Goal: Navigation & Orientation: Find specific page/section

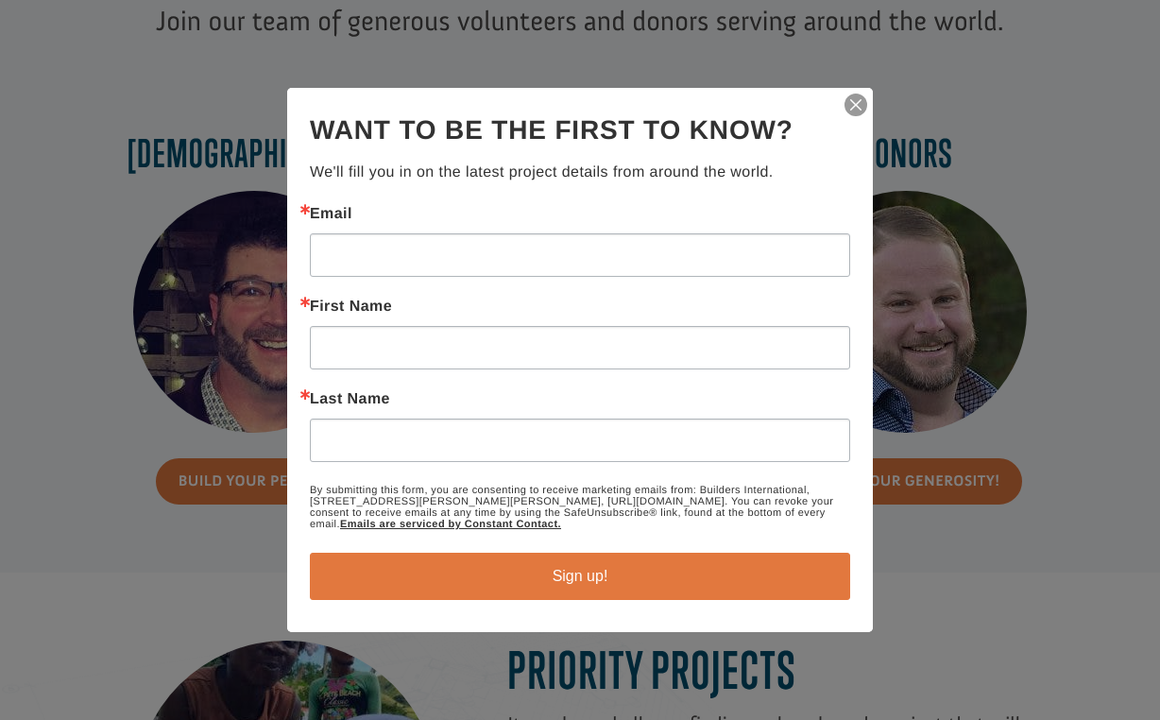
scroll to position [874, 0]
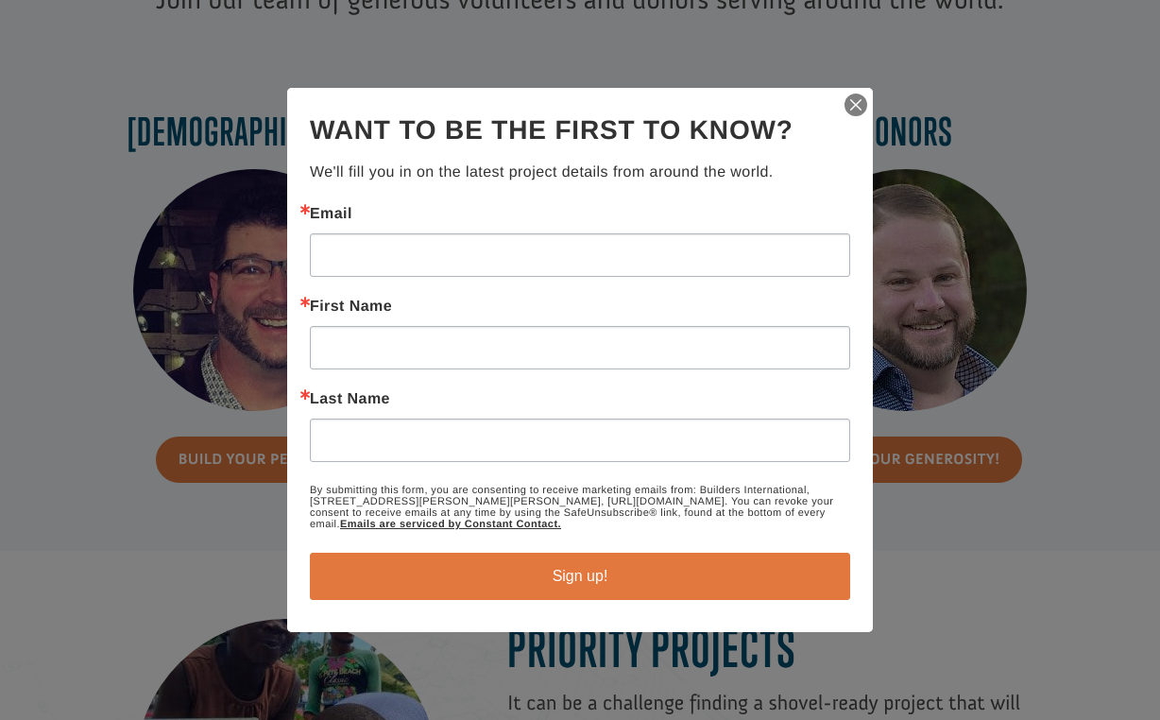
click at [860, 107] on img "button" at bounding box center [855, 105] width 26 height 26
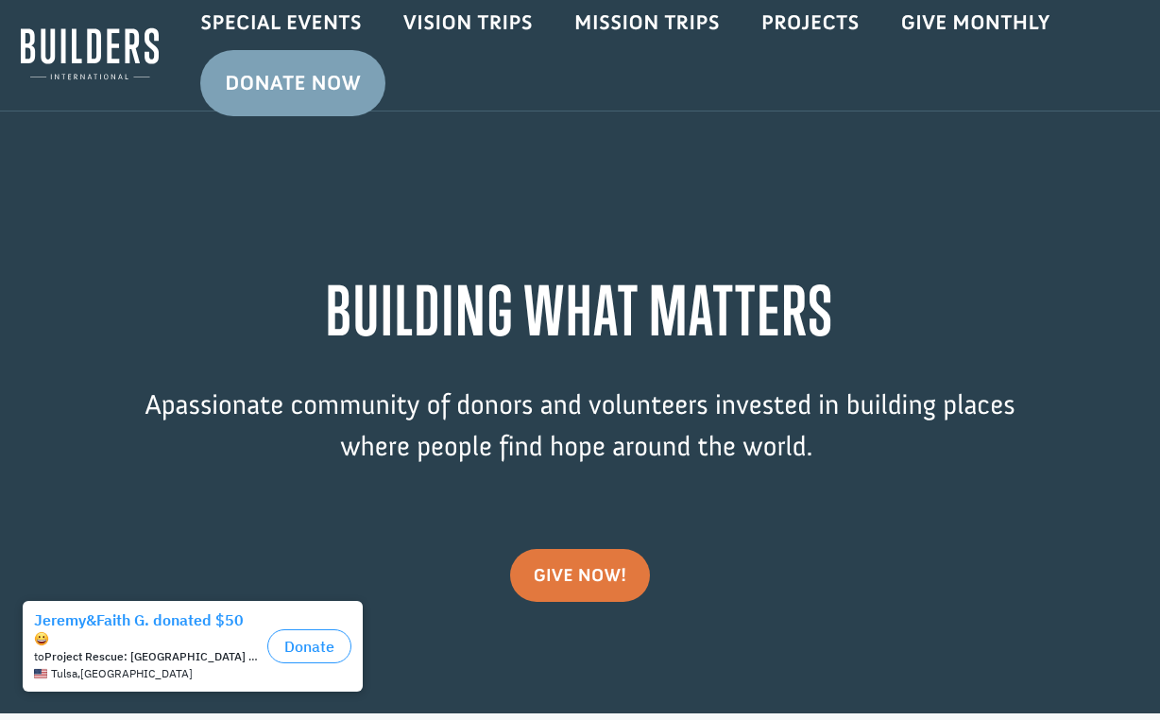
scroll to position [0, 0]
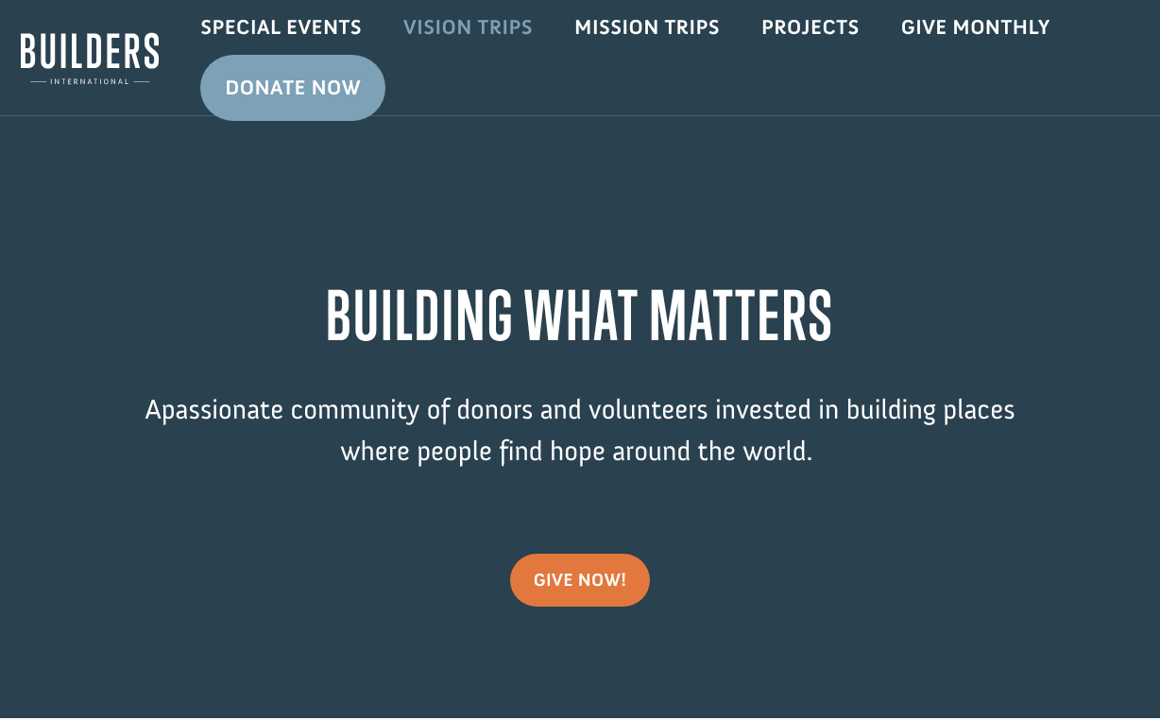
click at [485, 43] on link "Vision Trips" at bounding box center [468, 27] width 171 height 55
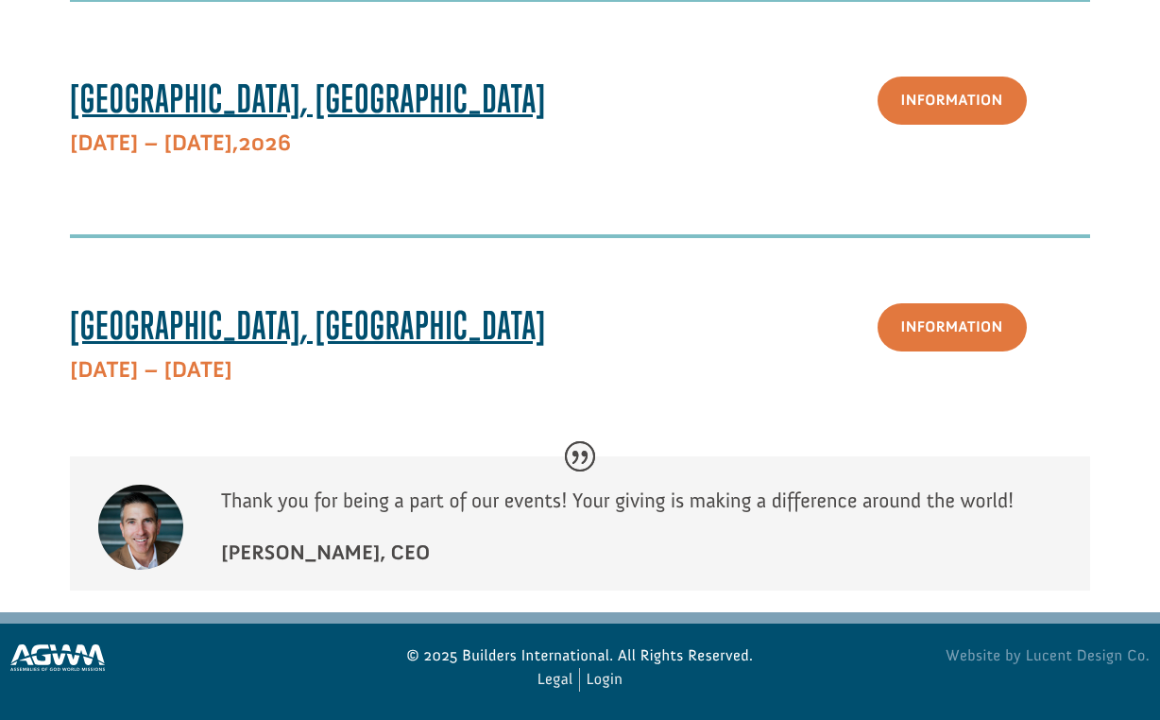
scroll to position [1536, 0]
